Goal: Task Accomplishment & Management: Complete application form

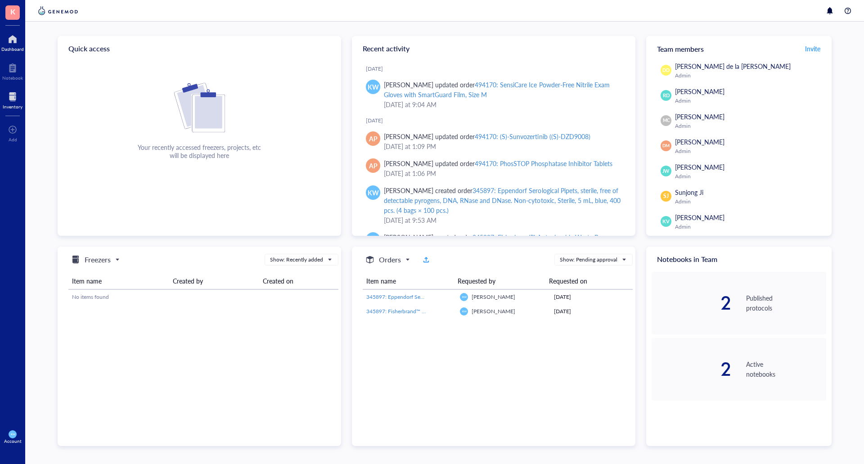
click at [14, 104] on div "Inventory" at bounding box center [13, 106] width 20 height 5
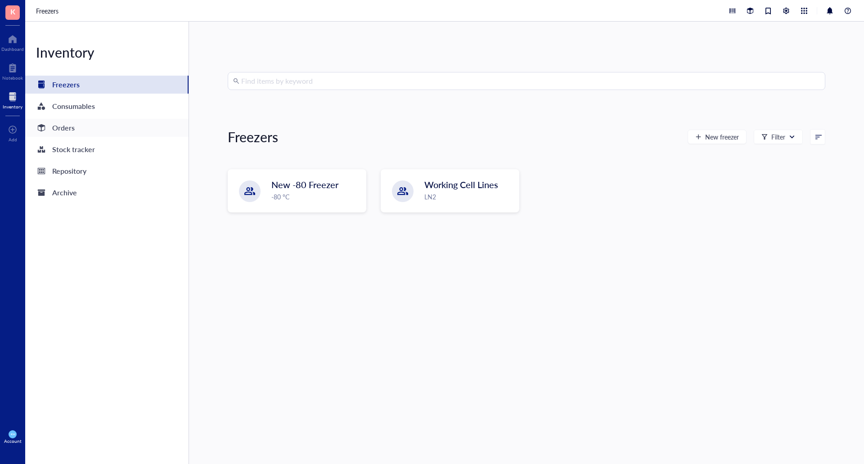
click at [64, 129] on div "Orders" at bounding box center [63, 128] width 23 height 13
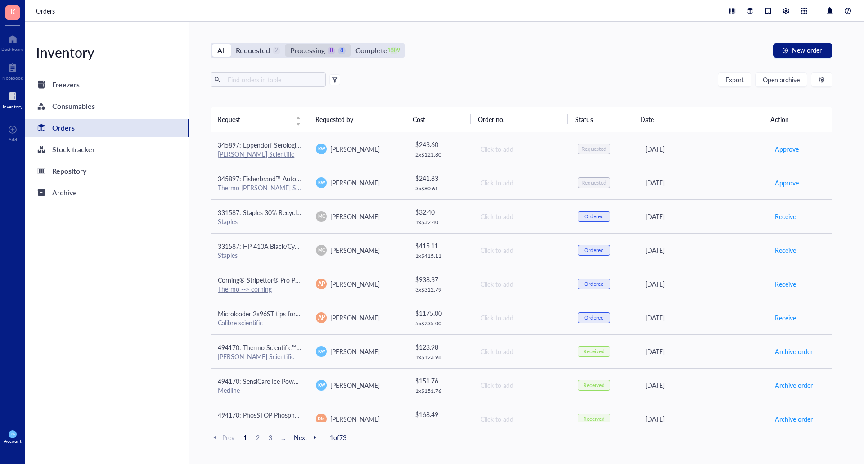
click at [320, 51] on div "Processing" at bounding box center [307, 50] width 35 height 13
click at [285, 44] on input "Processing 0 8" at bounding box center [285, 44] width 0 height 0
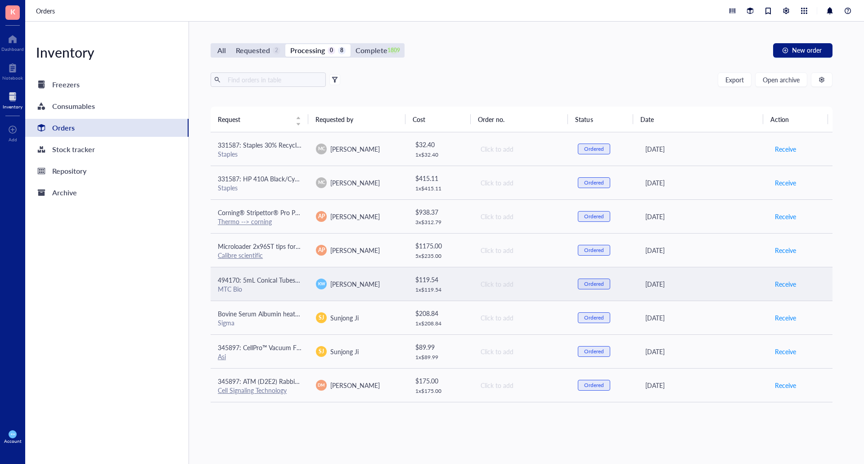
click at [376, 291] on td "[PERSON_NAME]" at bounding box center [358, 284] width 98 height 34
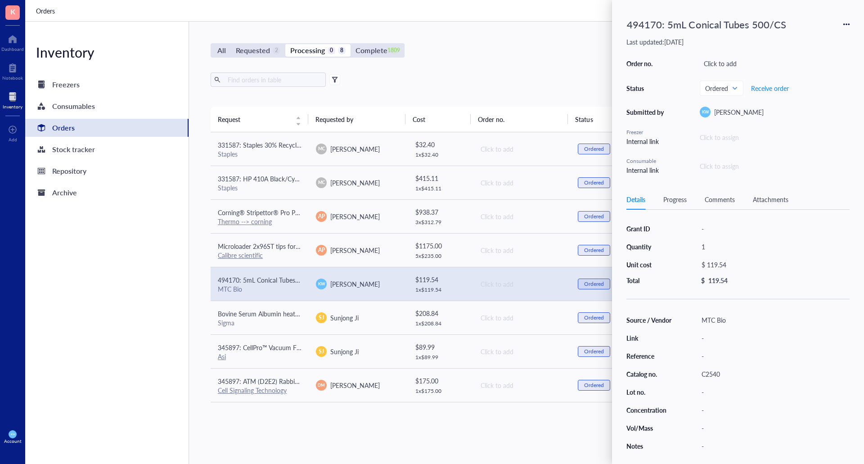
click at [842, 24] on div "494170: 5mL Conical Tubes 500/CS" at bounding box center [738, 24] width 223 height 20
click at [844, 24] on icon at bounding box center [845, 24] width 2 height 2
click at [817, 38] on span "Request again" at bounding box center [814, 37] width 57 height 10
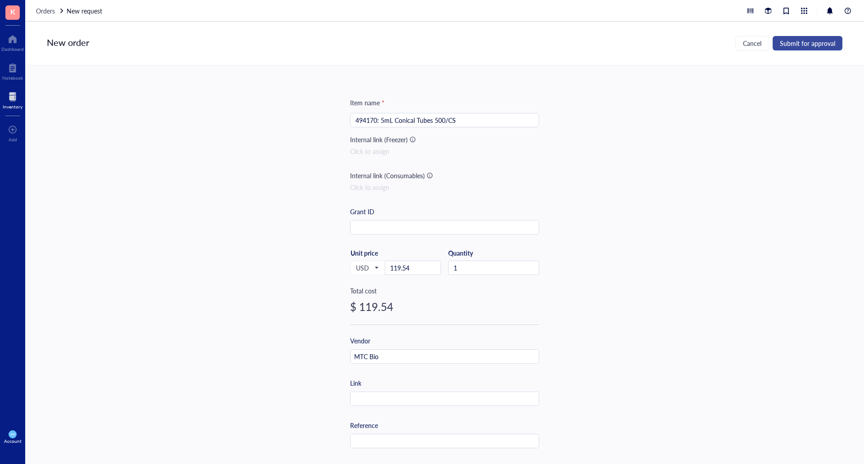
click at [807, 40] on span "Submit for approval" at bounding box center [807, 43] width 55 height 7
